Goal: Transaction & Acquisition: Purchase product/service

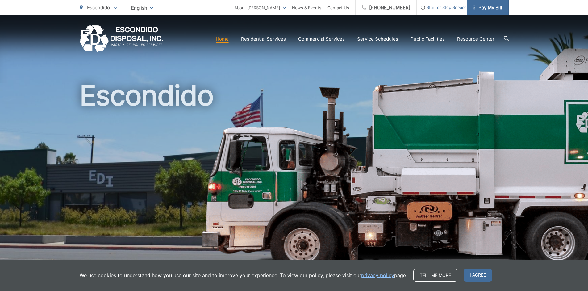
click at [485, 9] on span "Pay My Bill" at bounding box center [487, 7] width 29 height 7
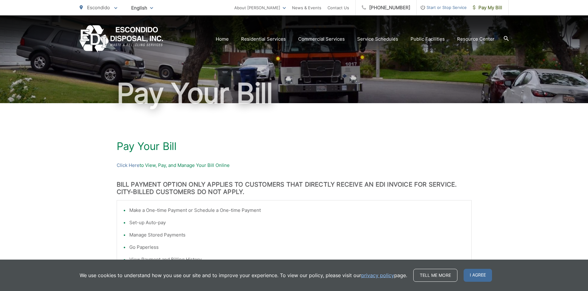
scroll to position [31, 0]
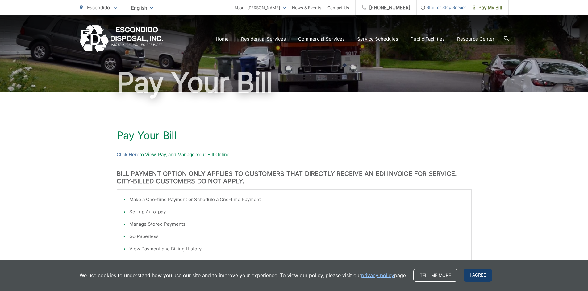
click at [482, 276] on span "I agree" at bounding box center [477, 275] width 28 height 13
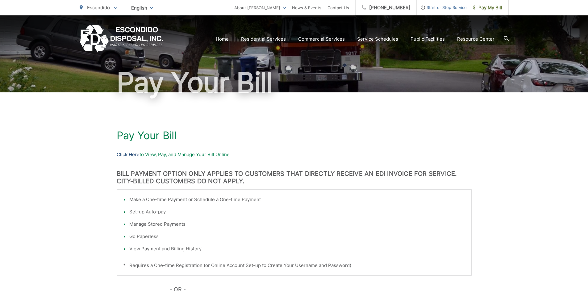
click at [135, 153] on link "Click Here" at bounding box center [128, 154] width 23 height 7
